Goal: Task Accomplishment & Management: Manage account settings

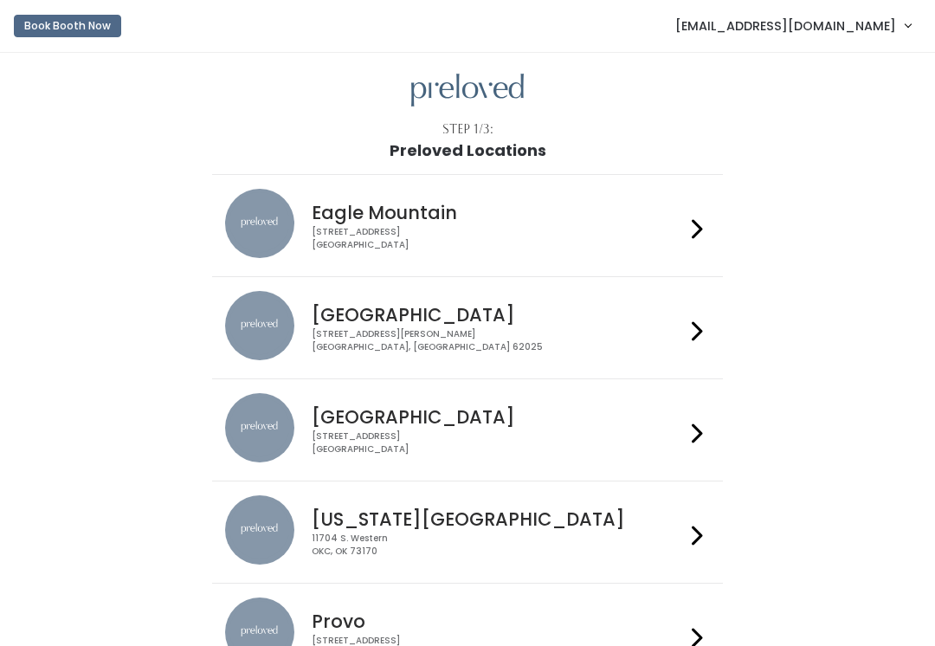
click at [886, 32] on span "[EMAIL_ADDRESS][DOMAIN_NAME]" at bounding box center [785, 25] width 221 height 19
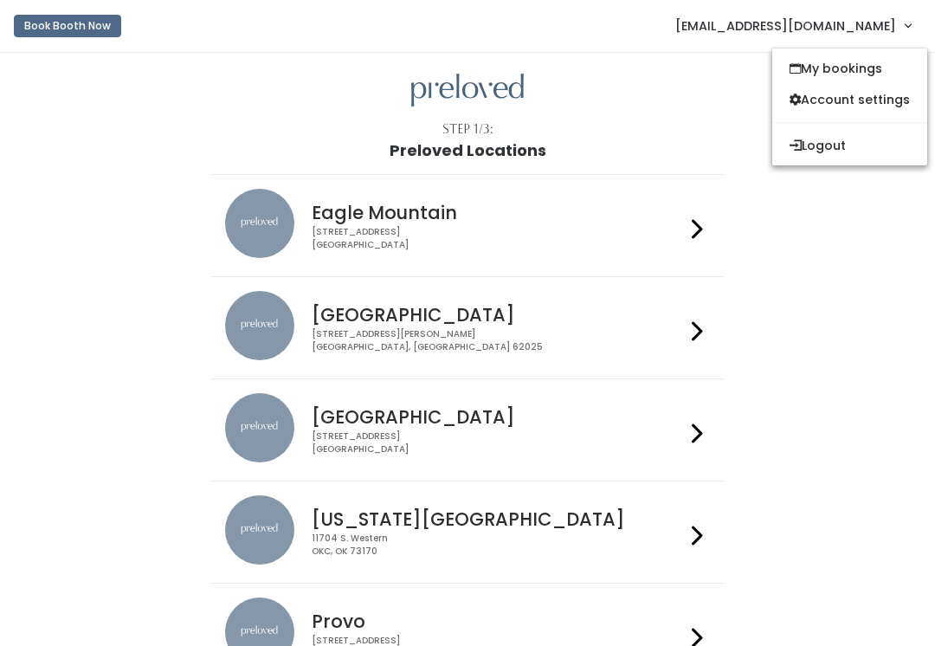
click at [852, 31] on span "turnermn47@outlook.com" at bounding box center [785, 25] width 221 height 19
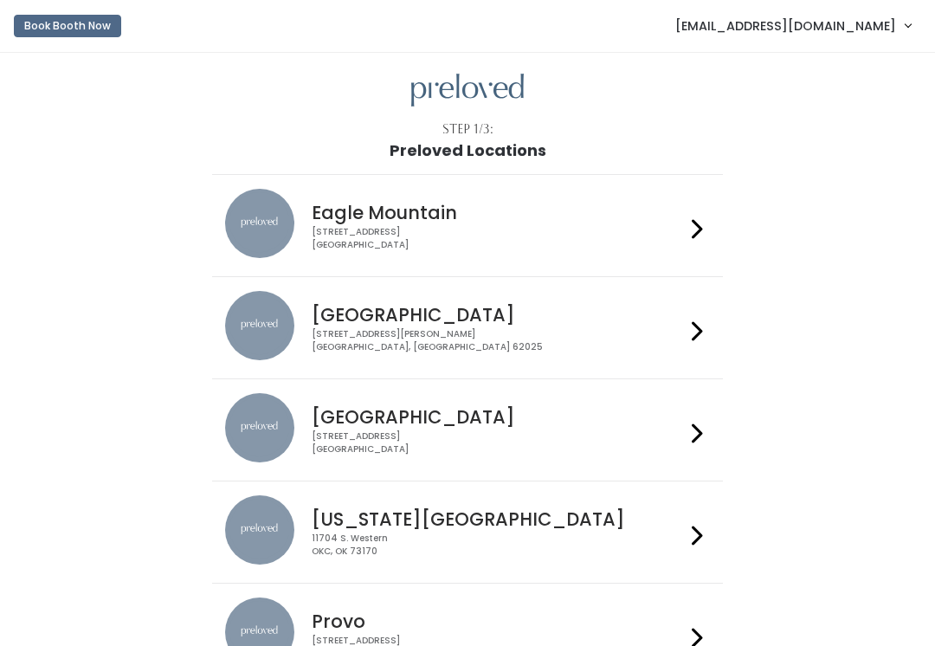
click at [867, 19] on span "turnermn47@outlook.com" at bounding box center [785, 25] width 221 height 19
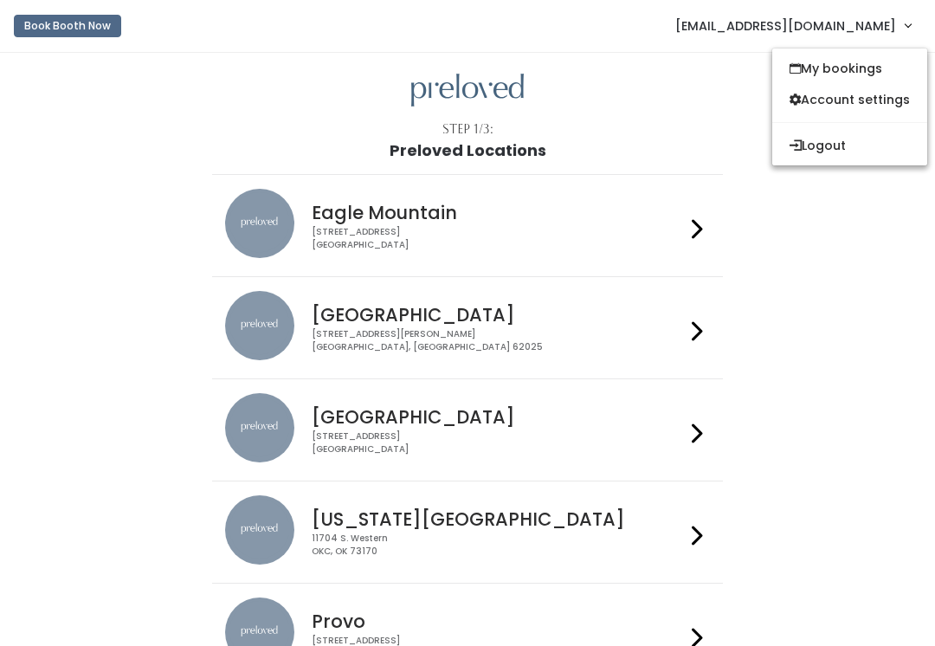
click at [897, 153] on button "Logout" at bounding box center [849, 145] width 155 height 31
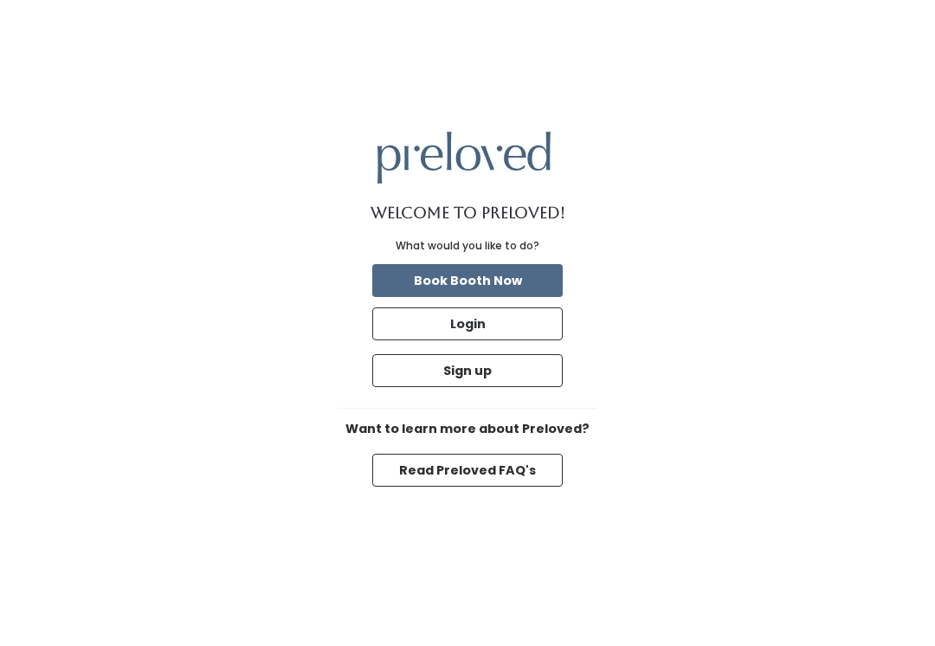
click at [519, 330] on button "Login" at bounding box center [467, 323] width 190 height 33
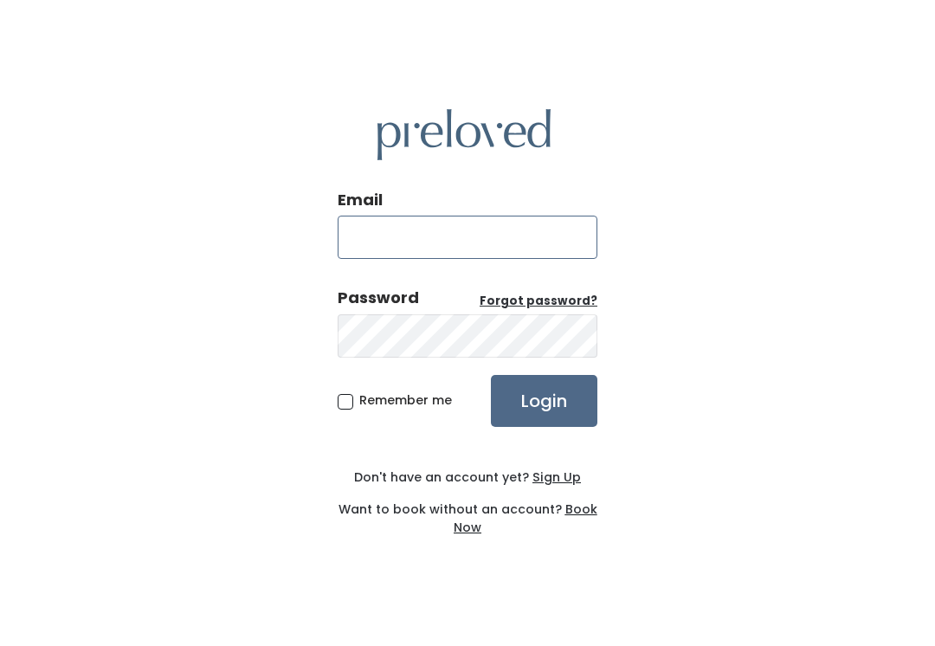
type input "houston.store@preloved.love"
click at [396, 407] on span "Remember me" at bounding box center [405, 399] width 93 height 17
click at [371, 403] on input "Remember me" at bounding box center [364, 396] width 11 height 11
checkbox input "true"
click at [533, 412] on input "Login" at bounding box center [544, 401] width 106 height 52
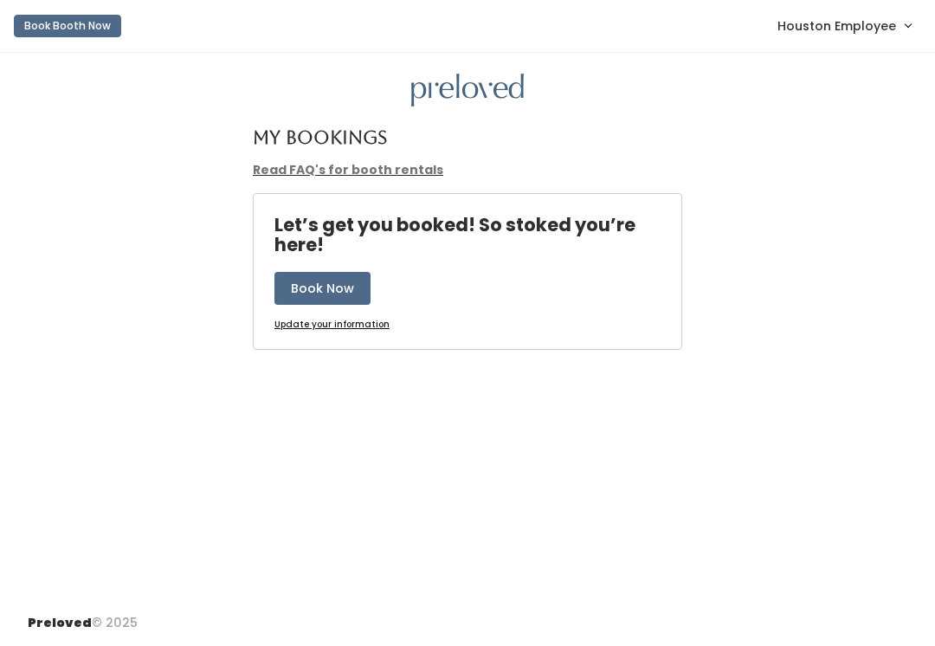
click at [882, 35] on span "Houston Employee" at bounding box center [836, 25] width 119 height 19
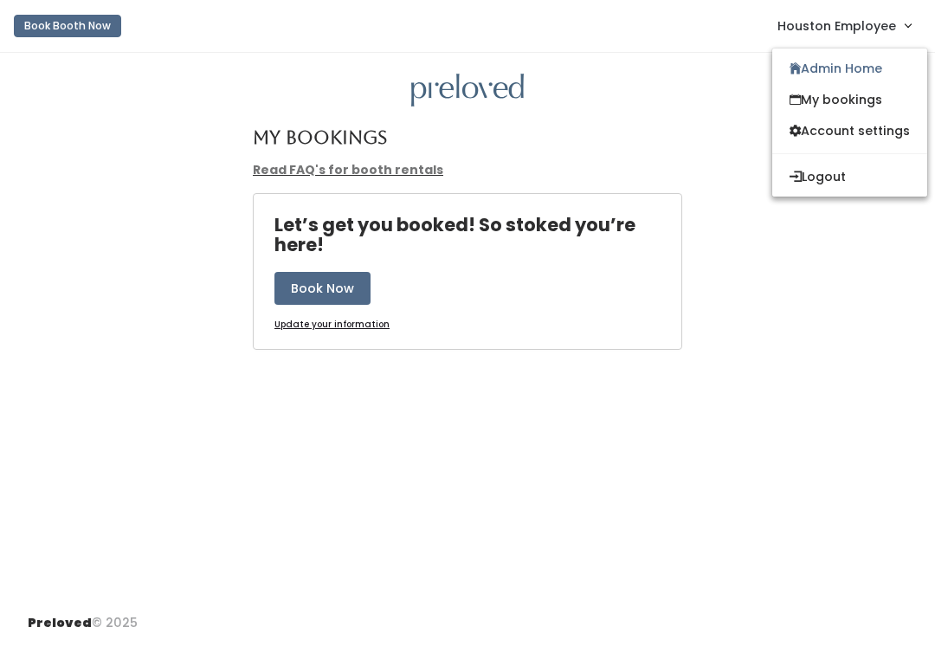
click at [825, 75] on link "Admin Home" at bounding box center [849, 68] width 155 height 31
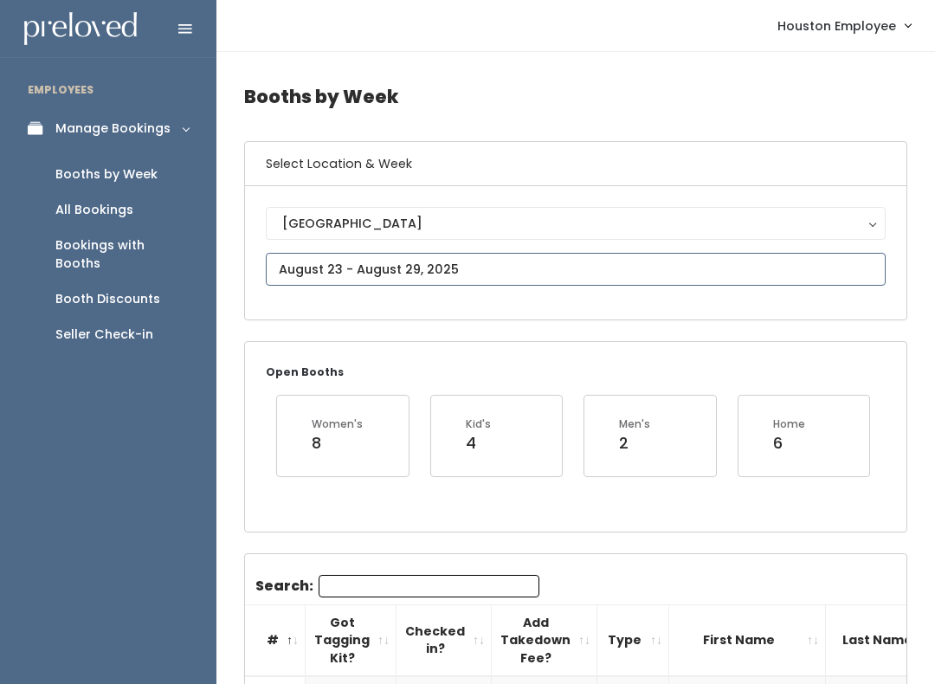
click at [482, 267] on input "text" at bounding box center [576, 269] width 620 height 33
type input "August 16 to August 22"
